Goal: Subscribe to service/newsletter

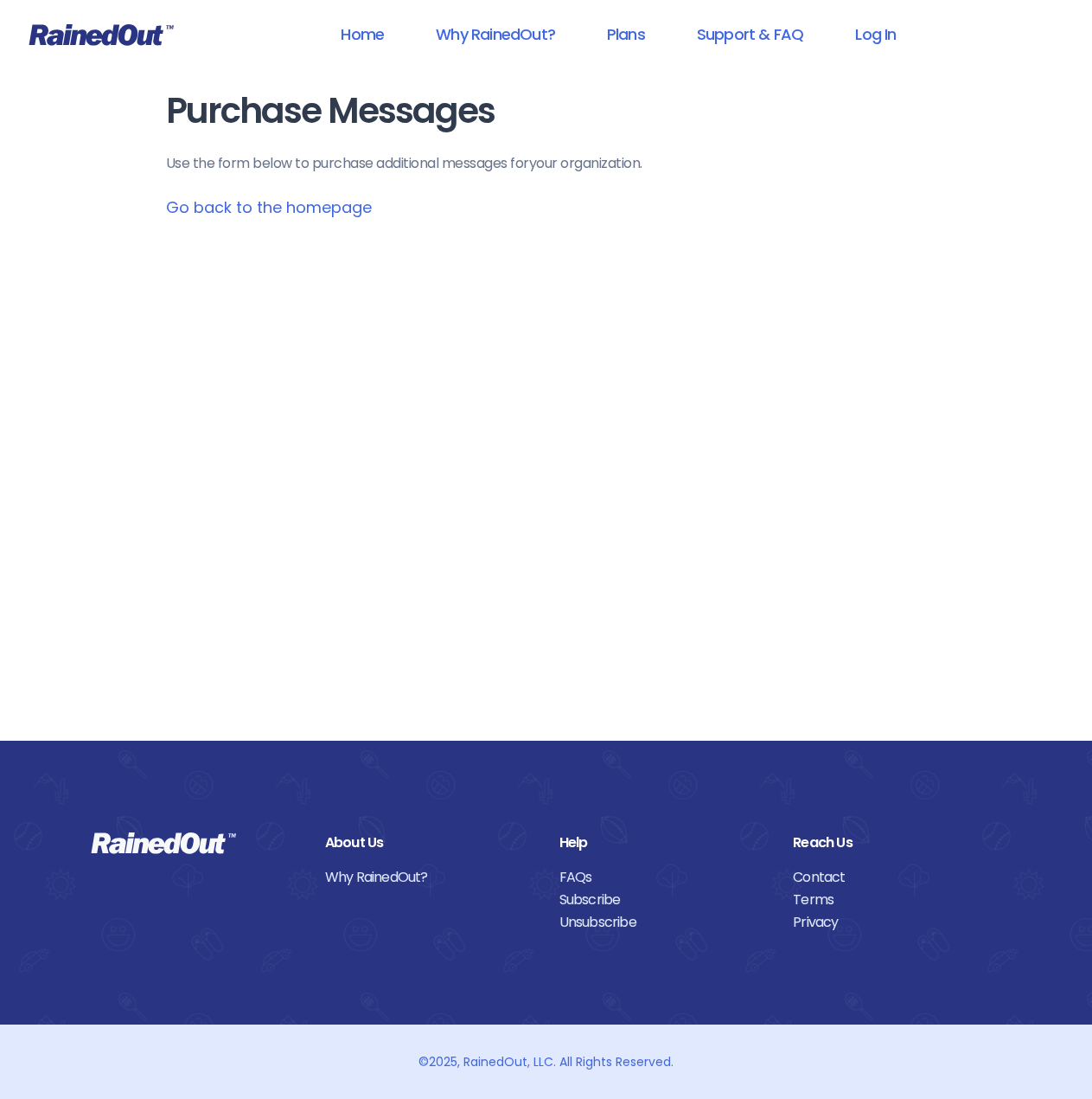
click at [274, 200] on link "Go back to the homepage" at bounding box center [269, 207] width 206 height 21
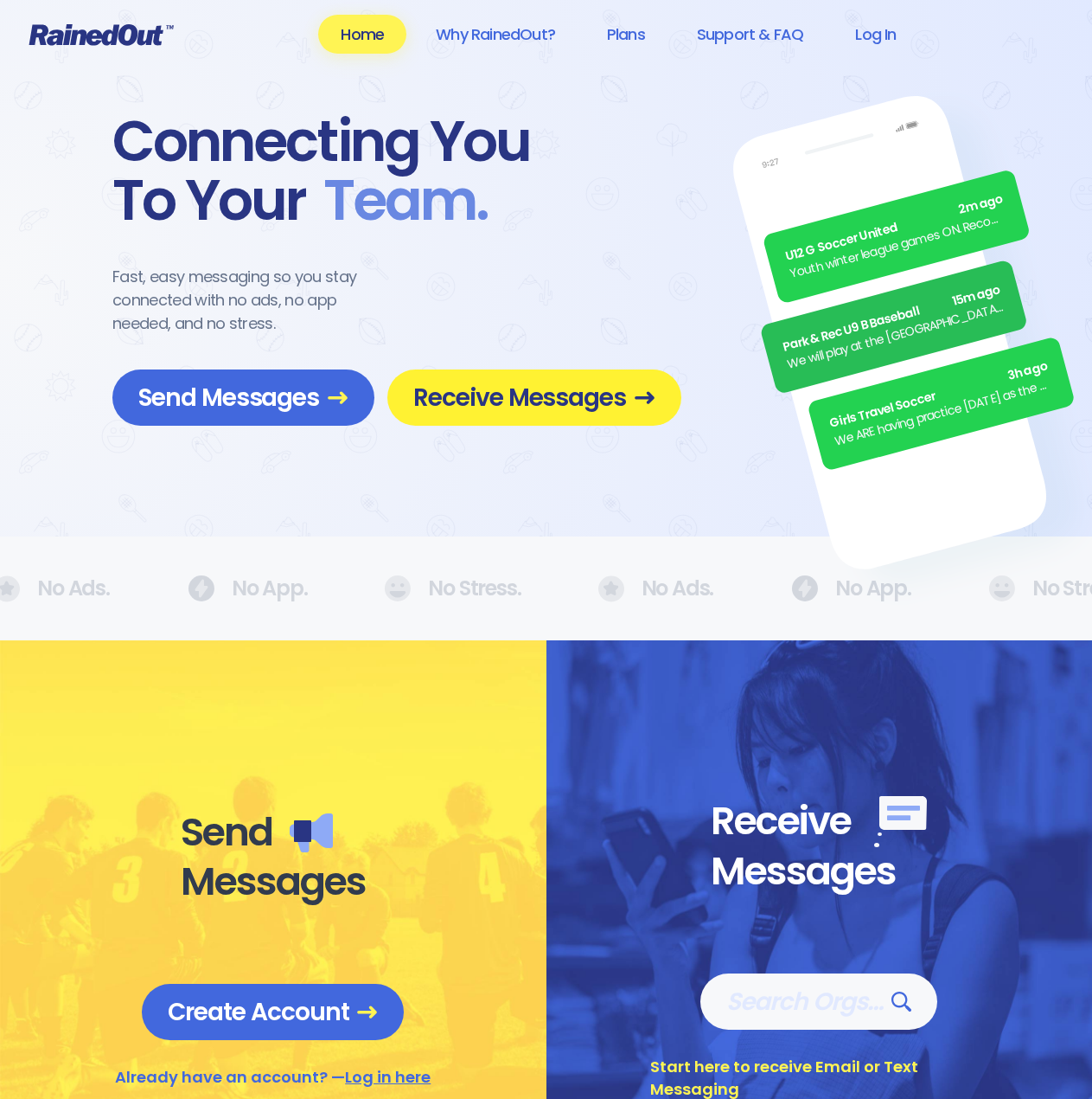
click at [540, 397] on span "Receive Messages" at bounding box center [534, 397] width 242 height 30
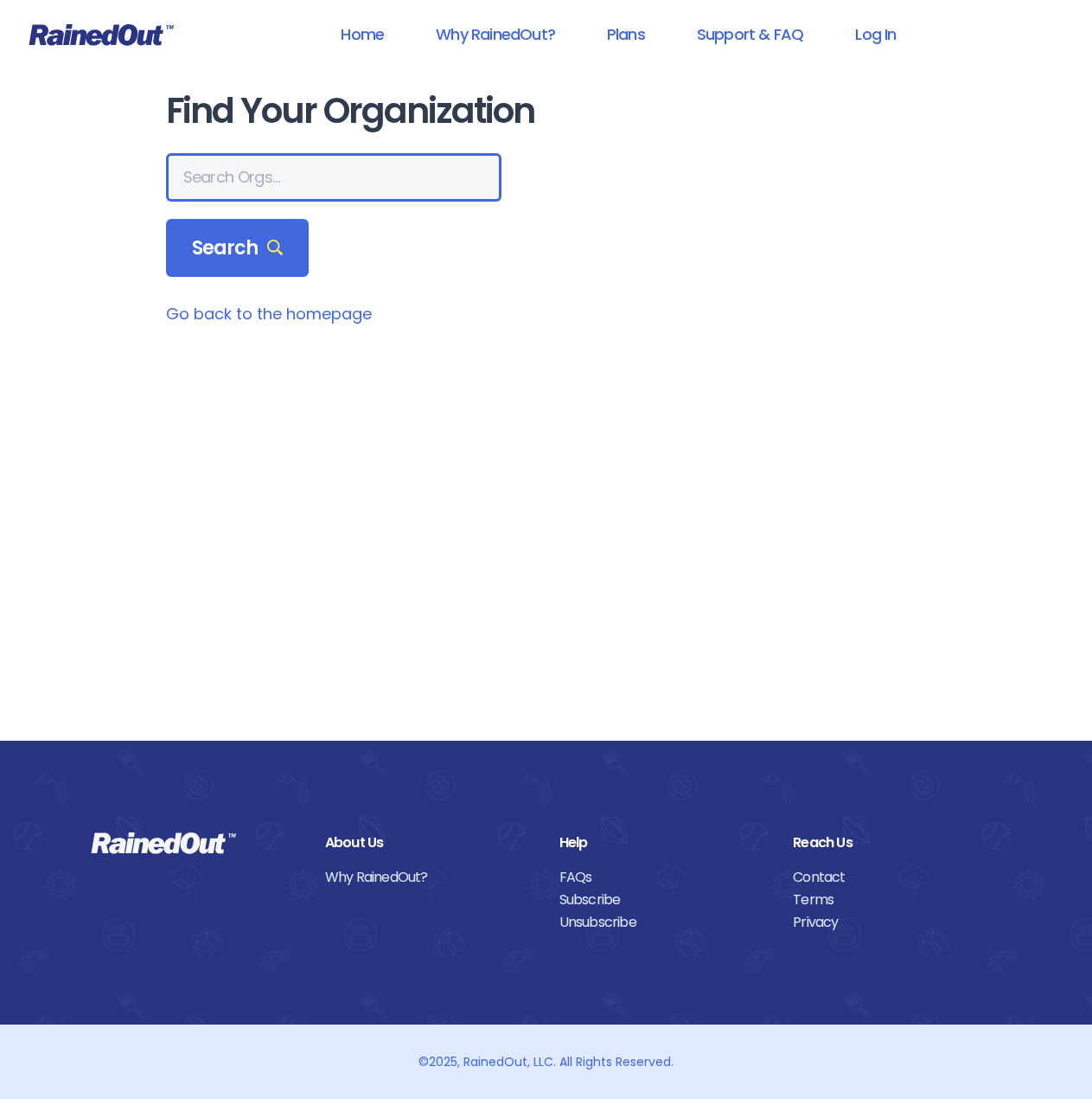
click at [248, 165] on input "text" at bounding box center [334, 178] width 336 height 49
type input "mount pleasant recreation department"
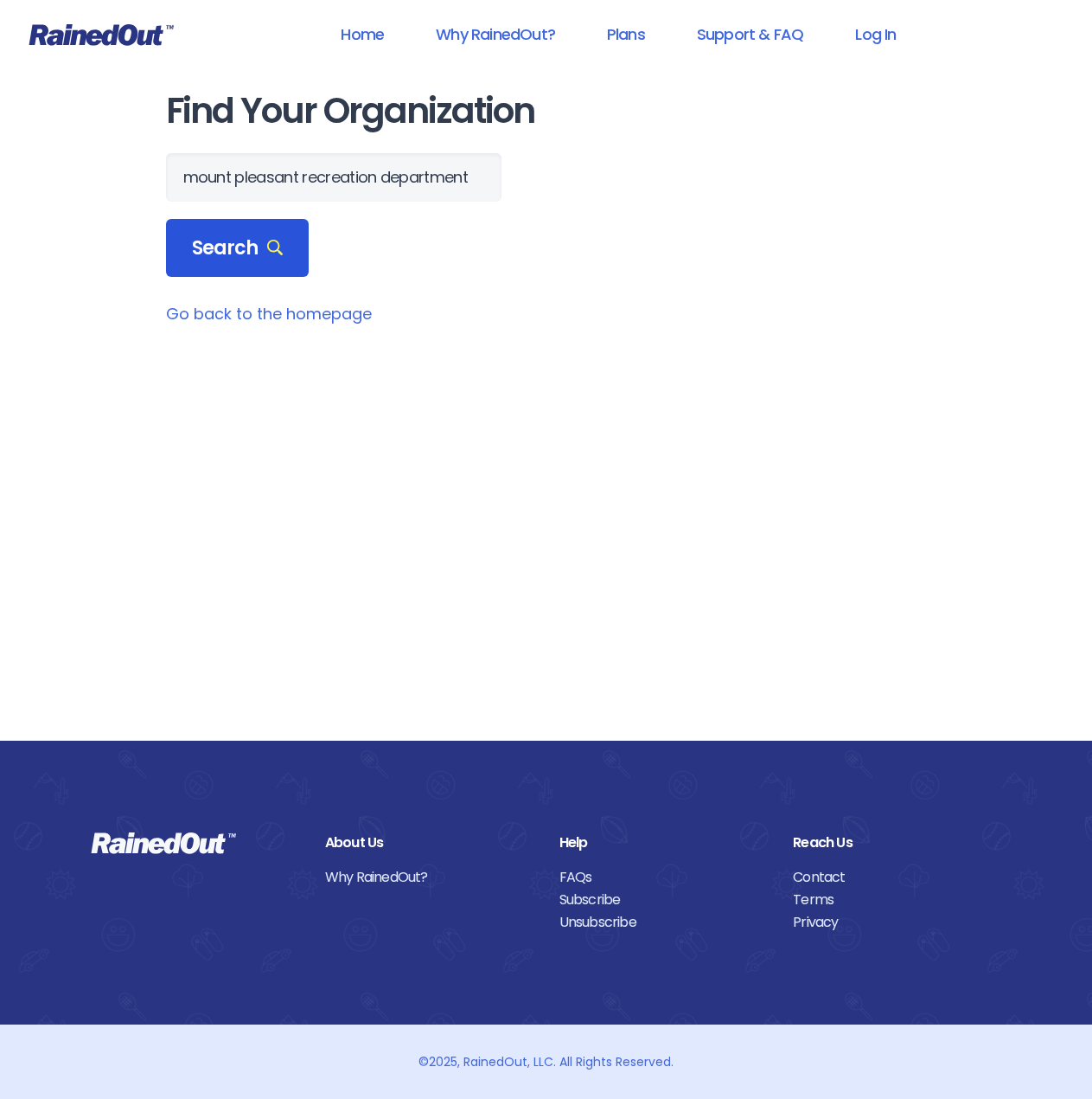
scroll to position [0, 0]
click at [196, 242] on span "Search" at bounding box center [238, 248] width 91 height 24
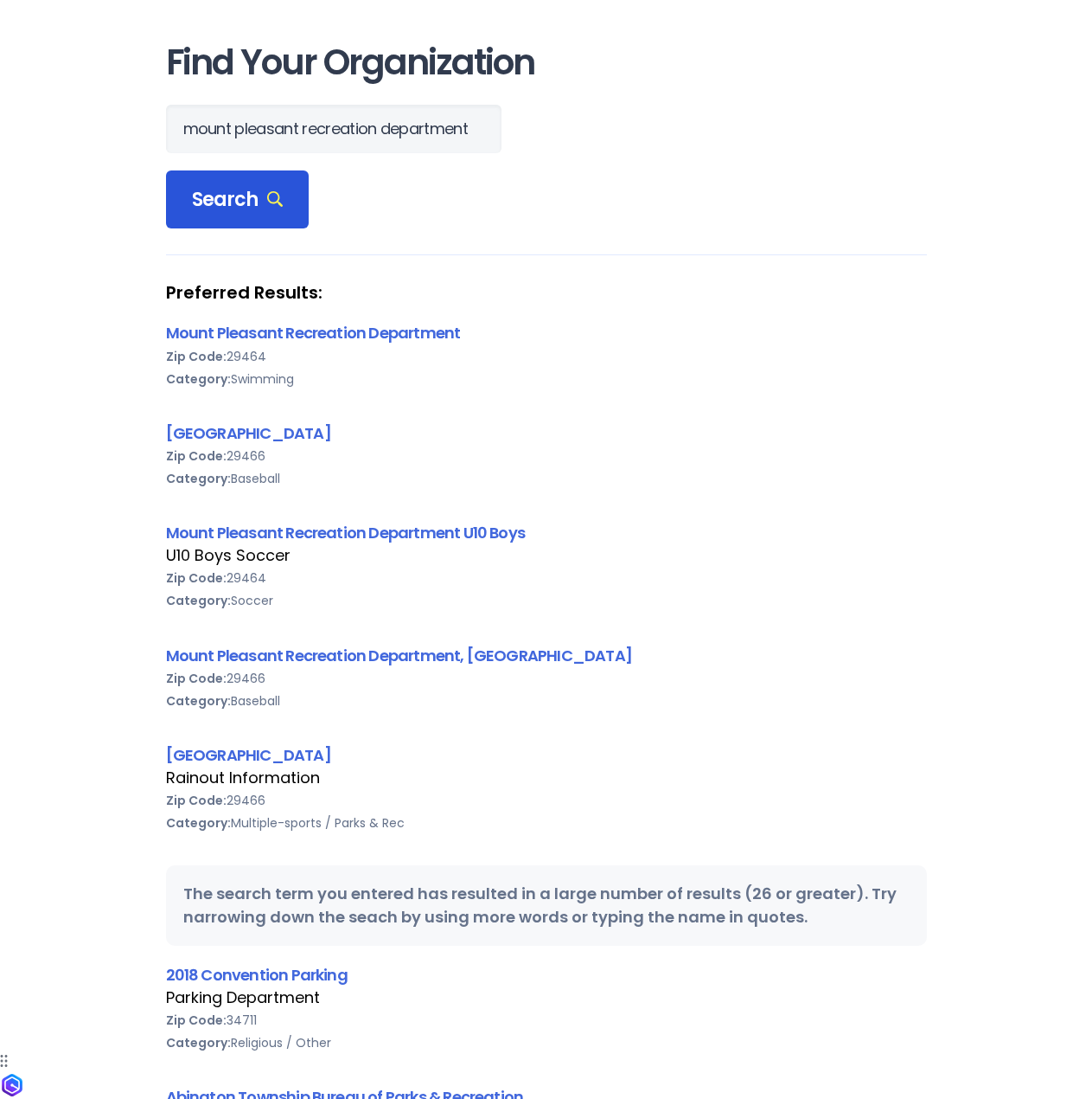
scroll to position [86, 0]
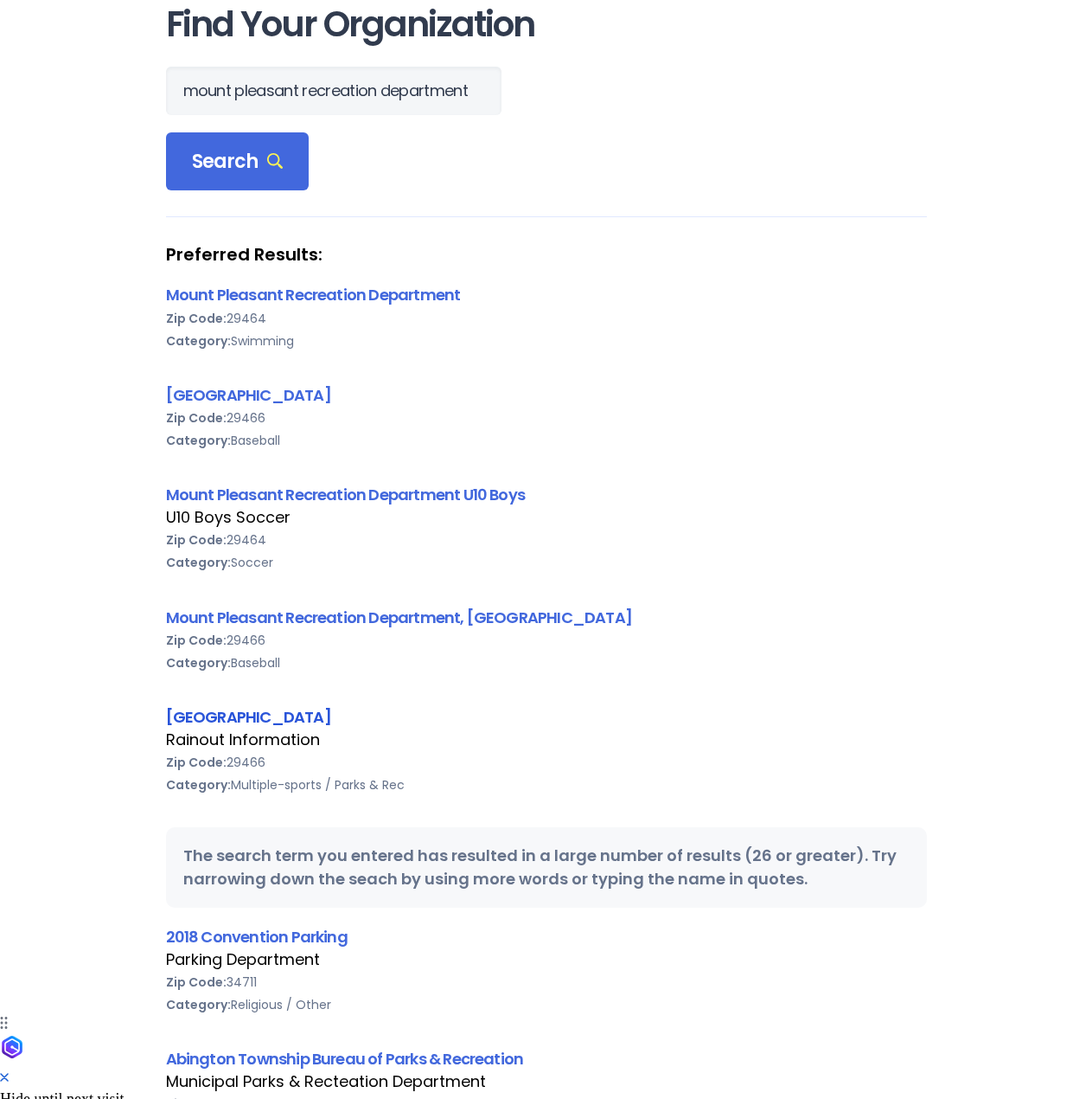
click at [331, 714] on link "[GEOGRAPHIC_DATA]" at bounding box center [248, 716] width 165 height 21
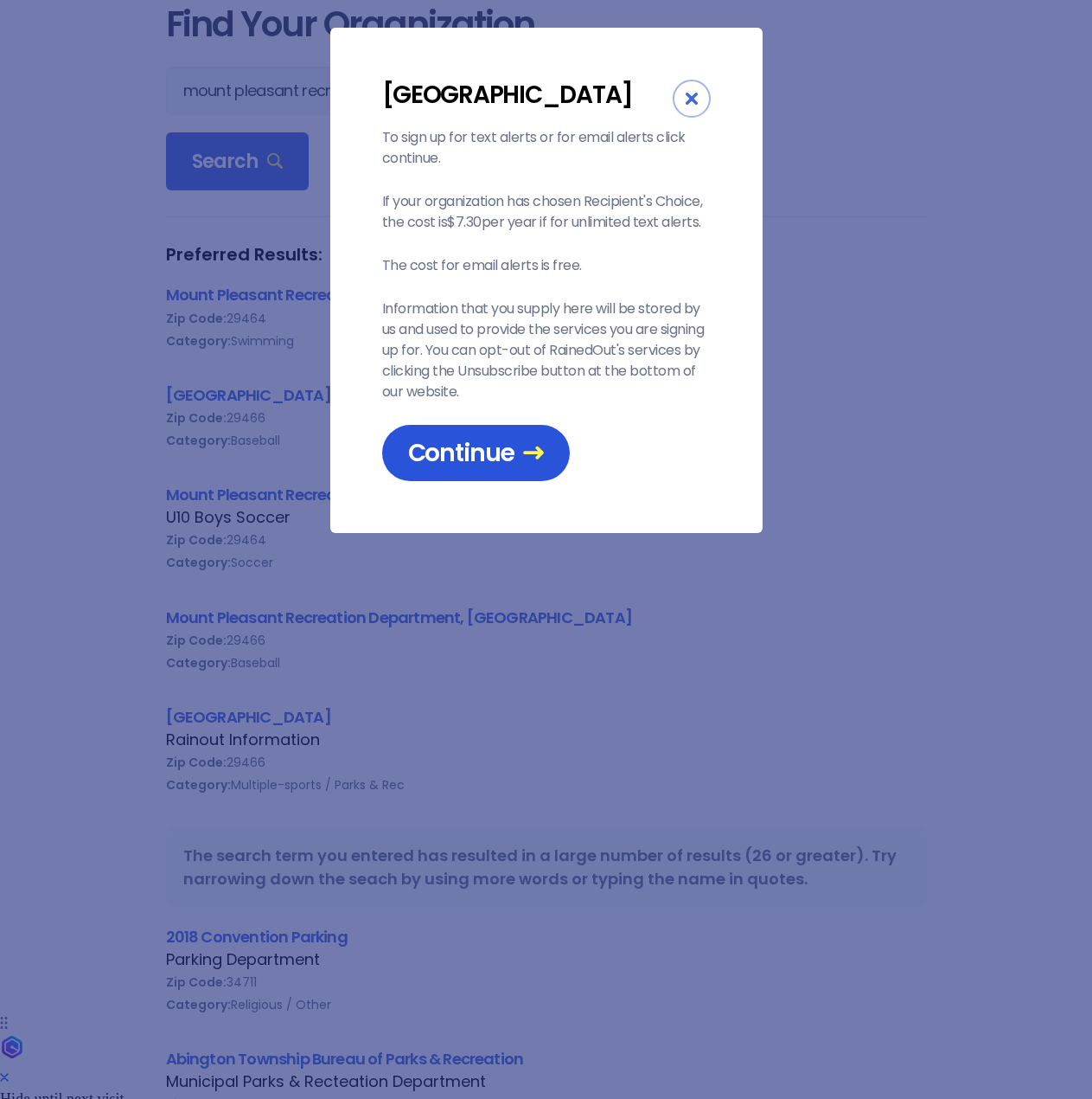
click at [475, 468] on span "Continue" at bounding box center [477, 452] width 136 height 30
